Goal: Find specific page/section: Find specific page/section

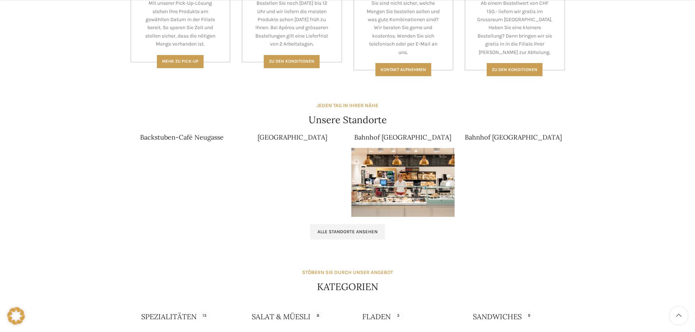
scroll to position [474, 0]
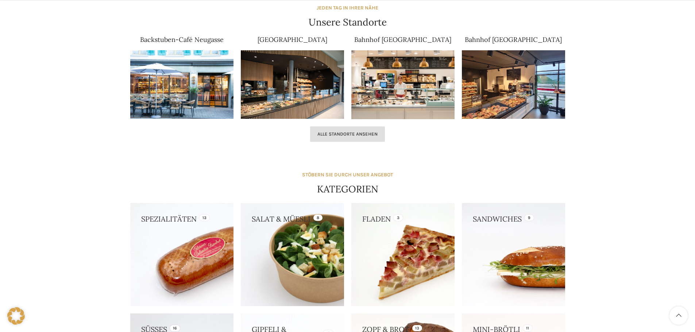
click at [343, 135] on span "Alle Standorte ansehen" at bounding box center [348, 134] width 60 height 6
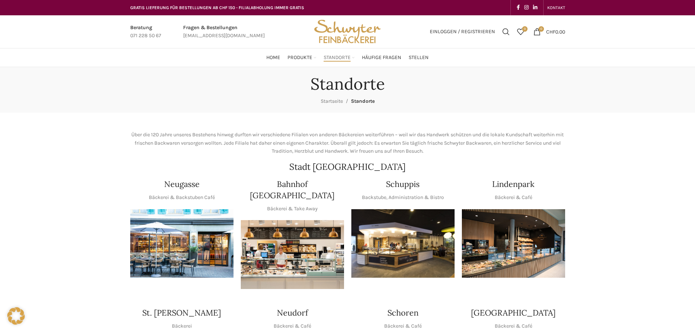
scroll to position [36, 0]
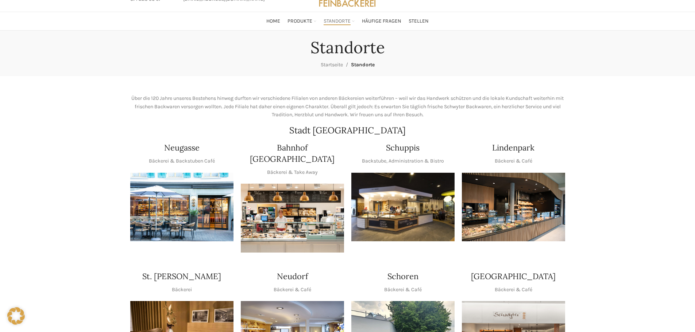
click at [399, 196] on img "1 / 1" at bounding box center [402, 207] width 103 height 69
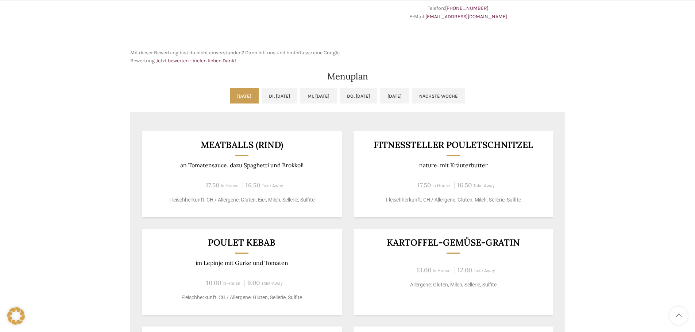
scroll to position [328, 0]
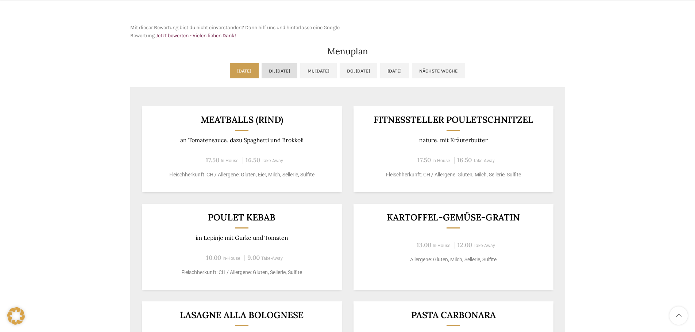
click at [262, 66] on link "Di, 12.08.2025" at bounding box center [280, 70] width 36 height 15
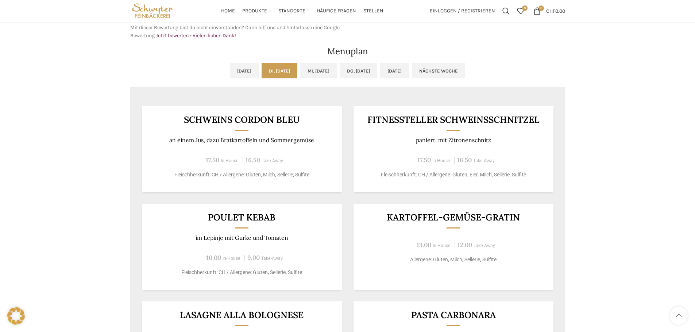
scroll to position [292, 0]
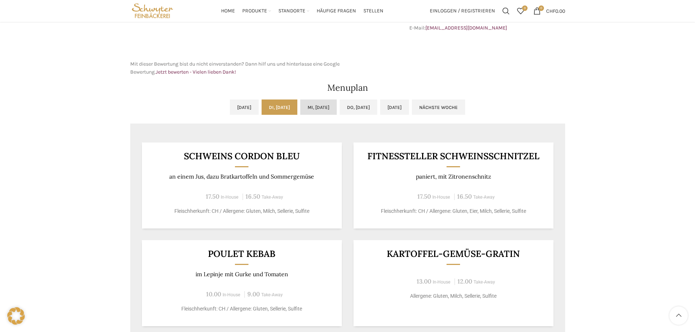
click at [331, 107] on link "Mi, 13.08.2025" at bounding box center [318, 107] width 36 height 15
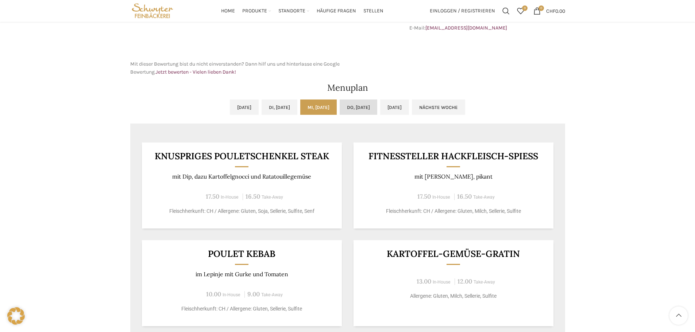
click at [369, 105] on link "Do, 14.08.2025" at bounding box center [359, 107] width 38 height 15
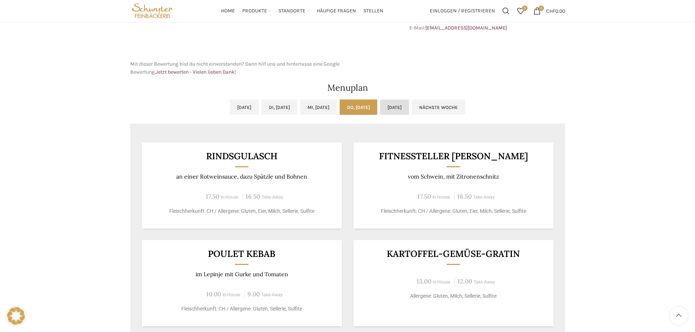
click at [409, 106] on link "Fr, 15.08.2025" at bounding box center [394, 107] width 29 height 15
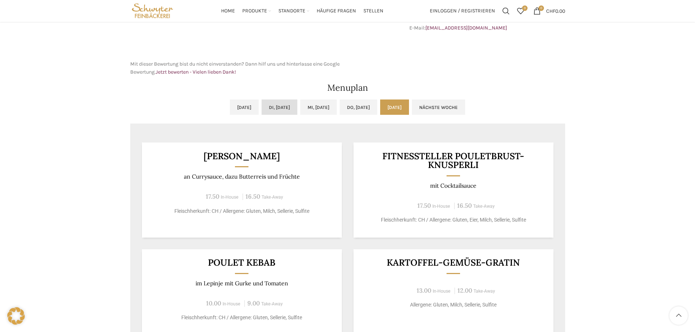
click at [274, 106] on link "Di, 12.08.2025" at bounding box center [280, 107] width 36 height 15
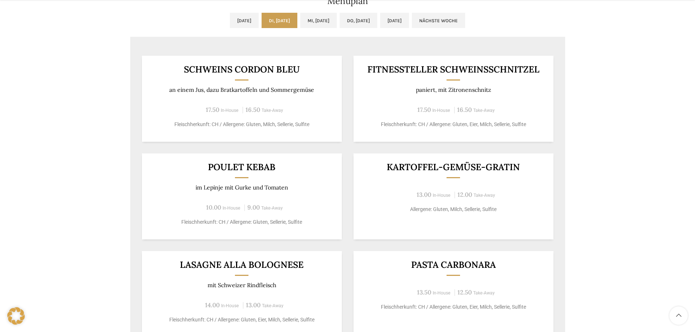
scroll to position [401, 0]
